Goal: Task Accomplishment & Management: Manage account settings

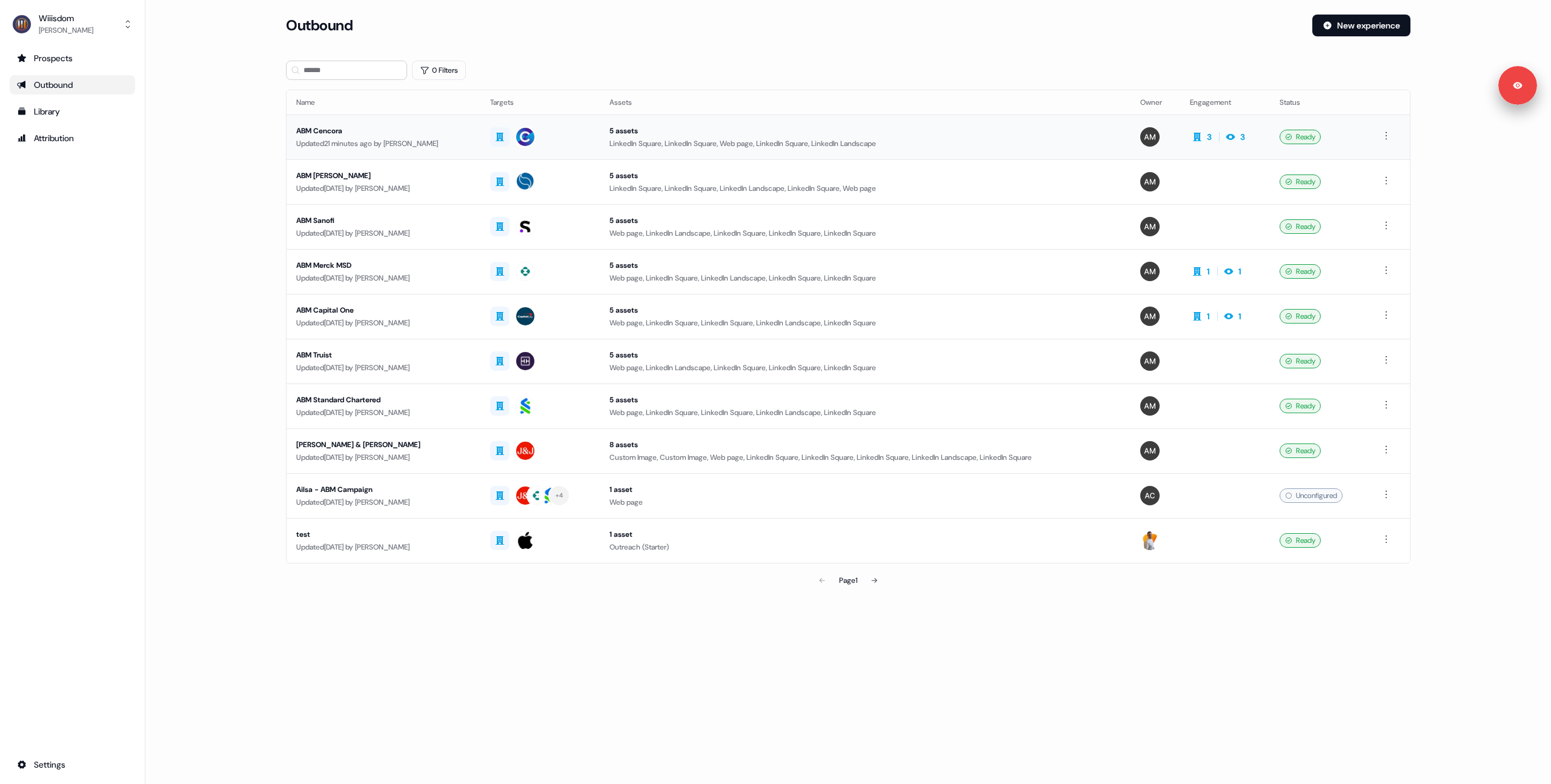
click at [340, 150] on td "ABM Cencora Updated 21 minutes ago by [PERSON_NAME]" at bounding box center [384, 136] width 194 height 45
click at [434, 145] on div "Updated 21 minutes ago by [PERSON_NAME]" at bounding box center [383, 143] width 174 height 12
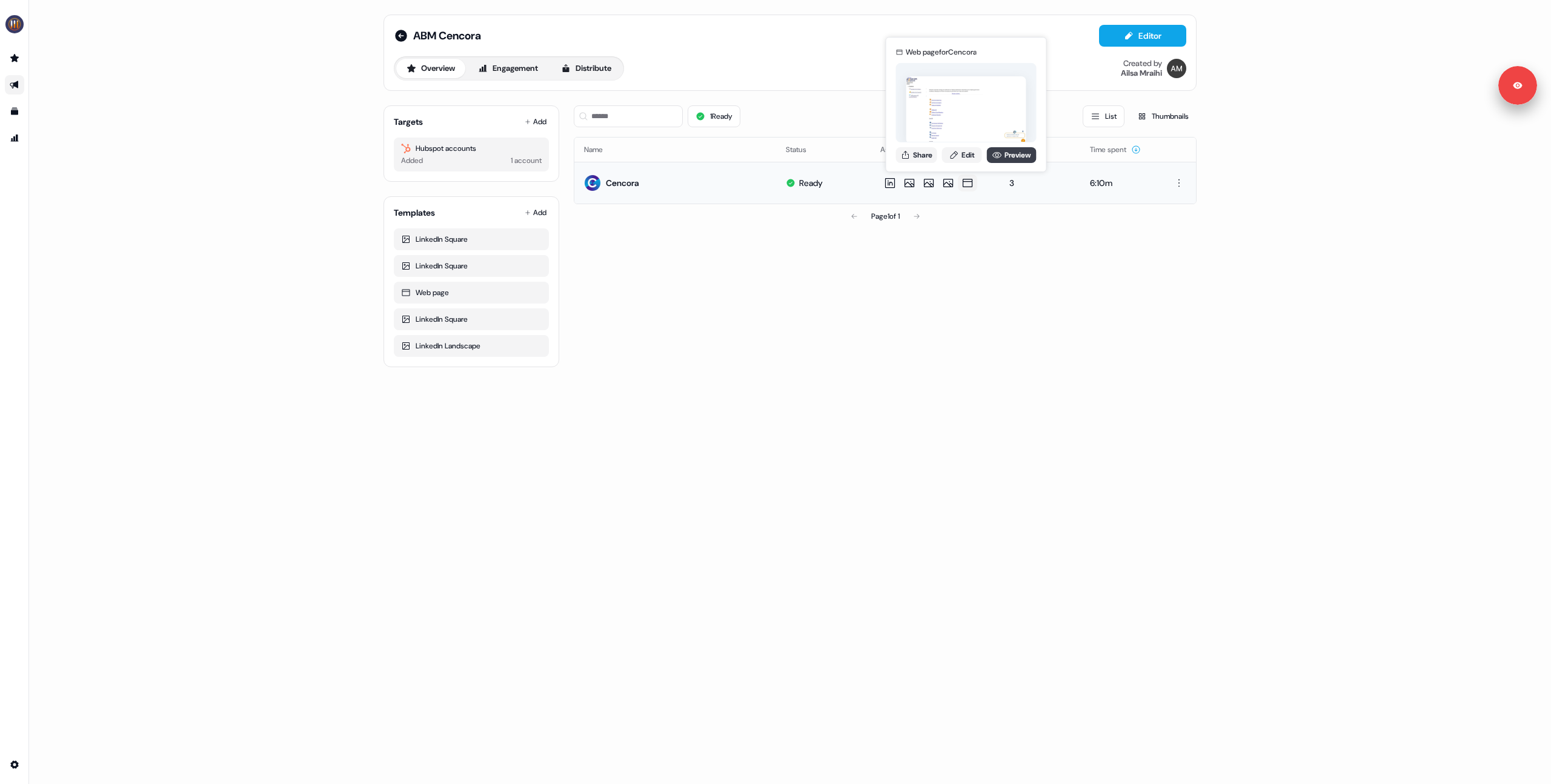
click at [999, 153] on icon at bounding box center [997, 155] width 9 height 9
click at [969, 154] on link "Edit" at bounding box center [961, 155] width 40 height 16
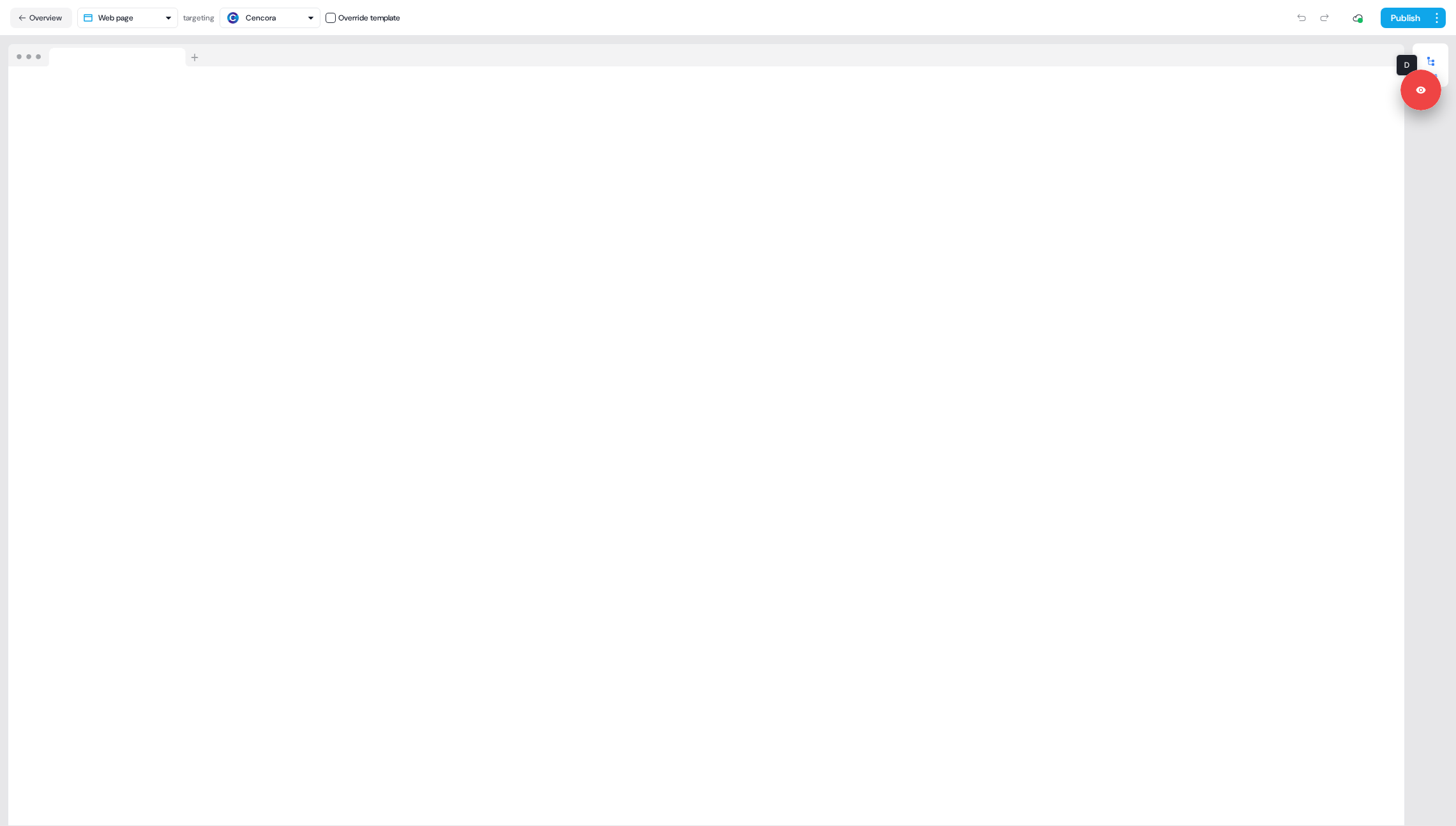
click at [1429, 54] on div at bounding box center [1430, 61] width 21 height 21
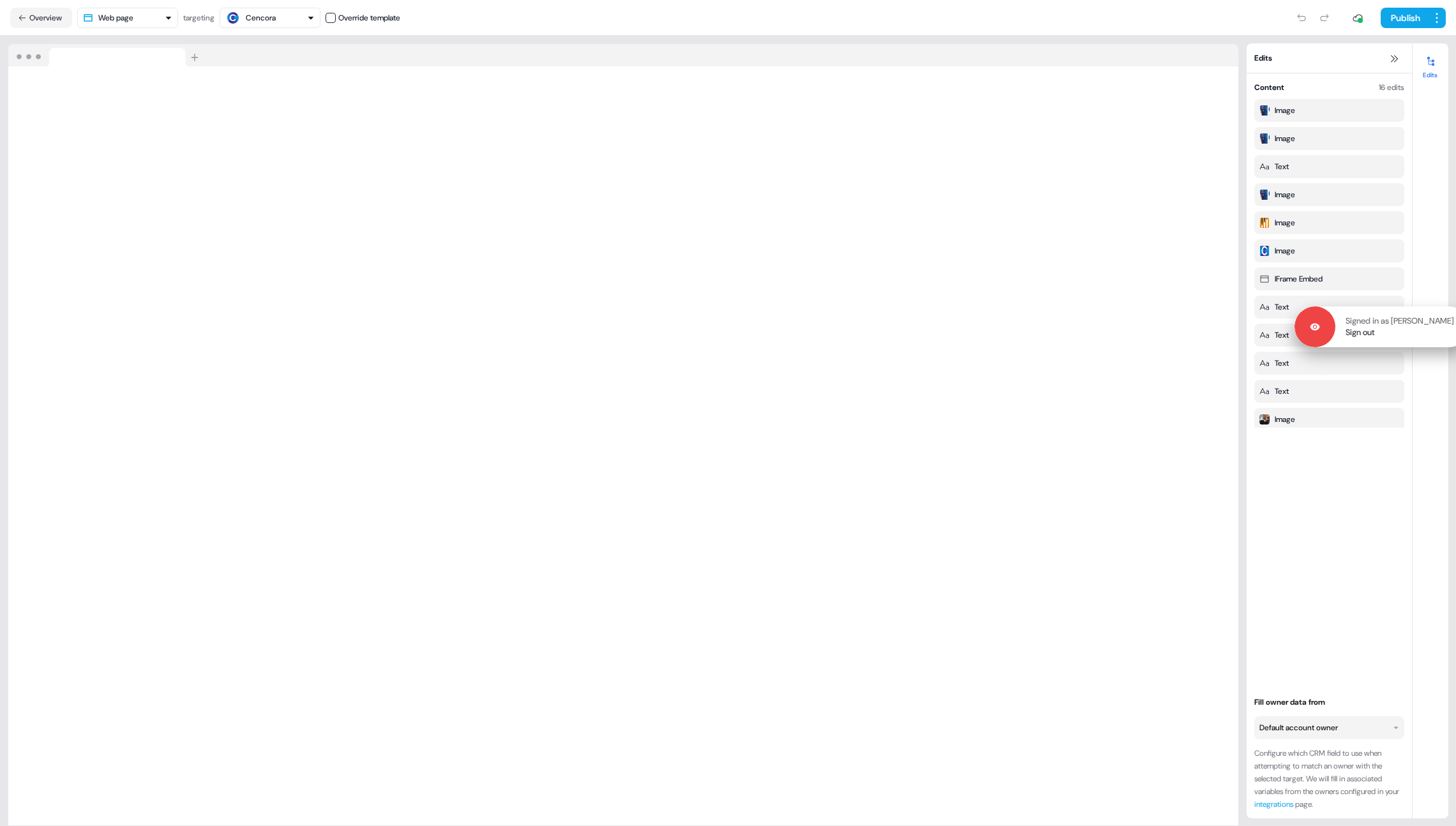
drag, startPoint x: 1423, startPoint y: 81, endPoint x: 1450, endPoint y: 316, distance: 236.5
click at [1450, 316] on p "Signed in as [PERSON_NAME]" at bounding box center [1400, 321] width 109 height 12
click at [1443, 210] on div "Edits" at bounding box center [1429, 430] width 36 height 775
